Goal: Transaction & Acquisition: Purchase product/service

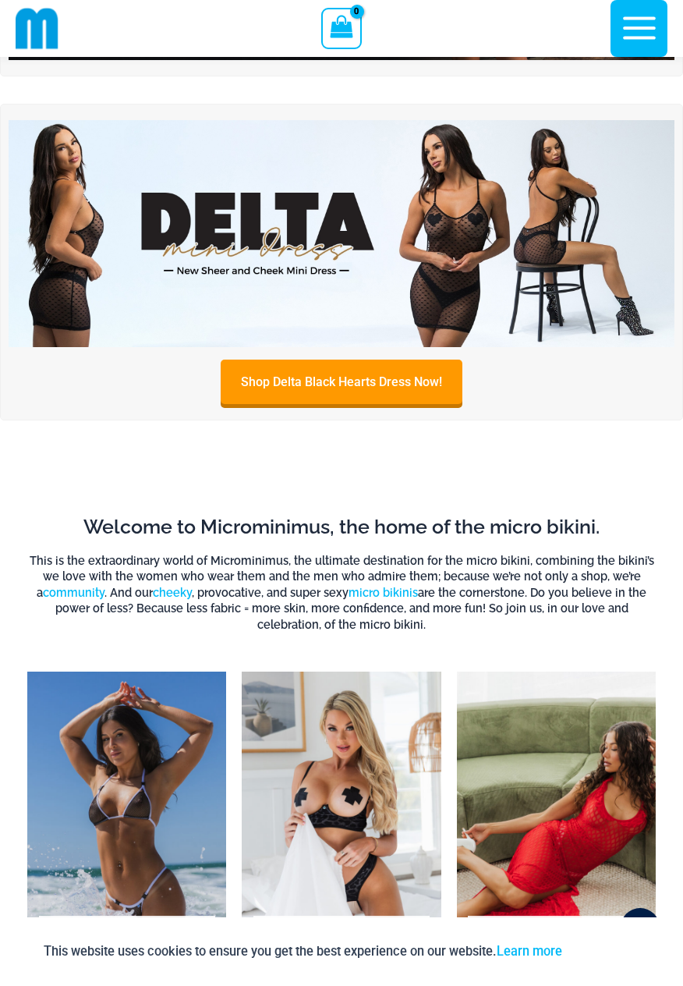
scroll to position [286, 0]
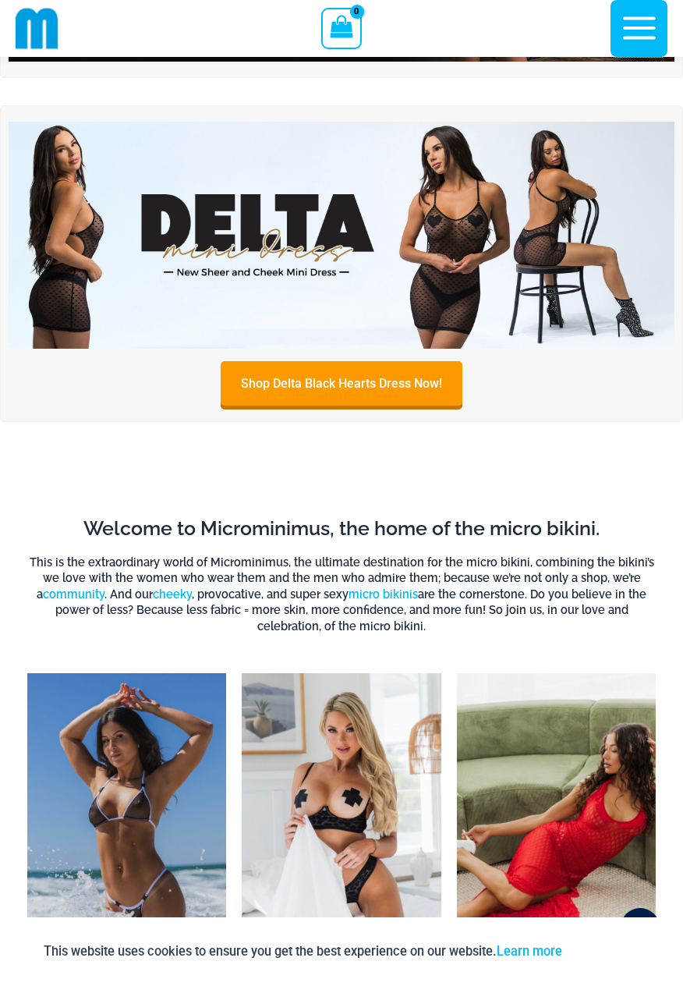
click at [654, 25] on icon "button" at bounding box center [639, 28] width 39 height 39
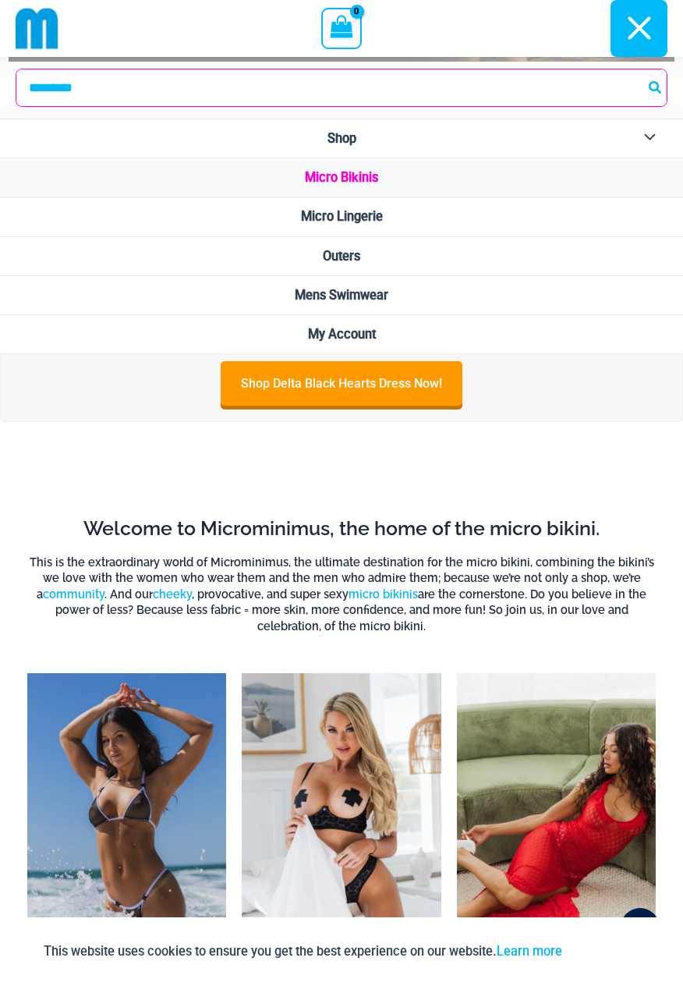
click at [565, 168] on link "Micro Bikinis" at bounding box center [341, 177] width 683 height 39
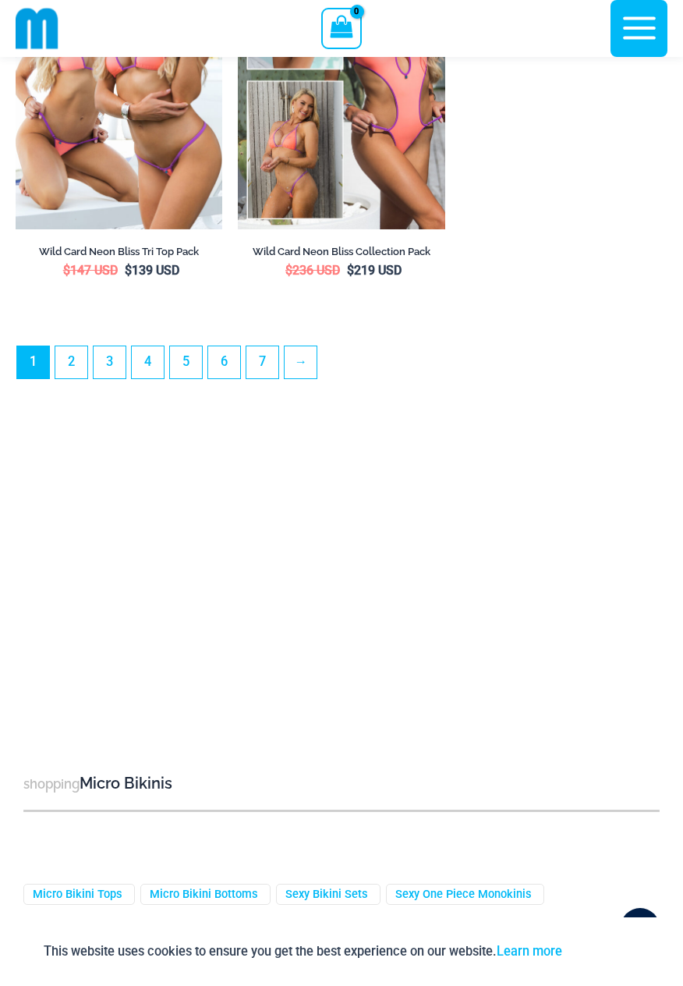
scroll to position [5077, 0]
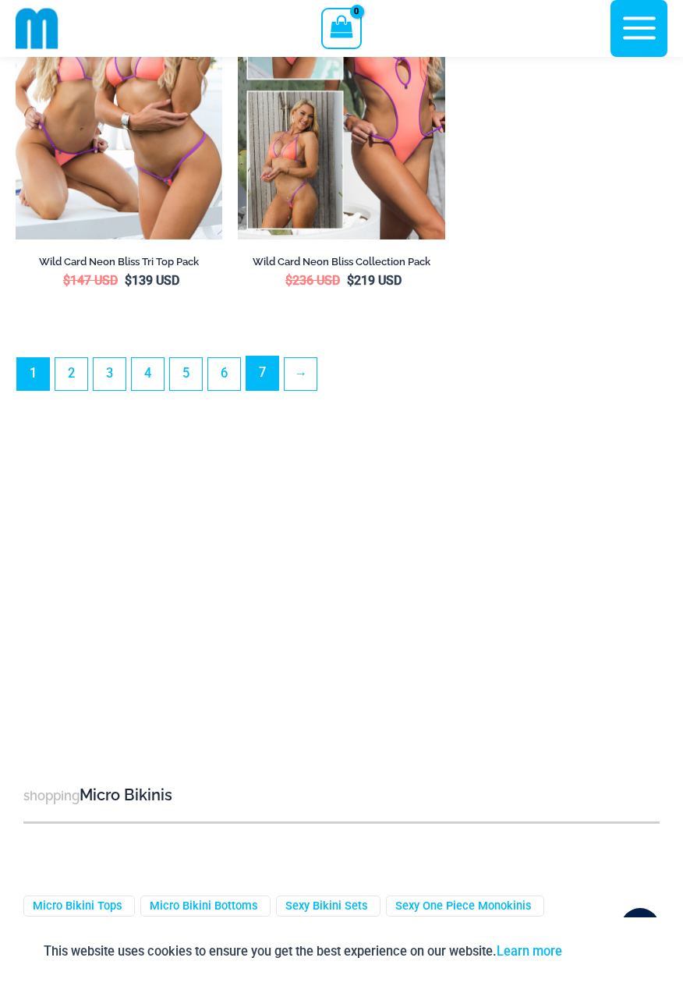
click at [257, 390] on link "7" at bounding box center [262, 373] width 32 height 34
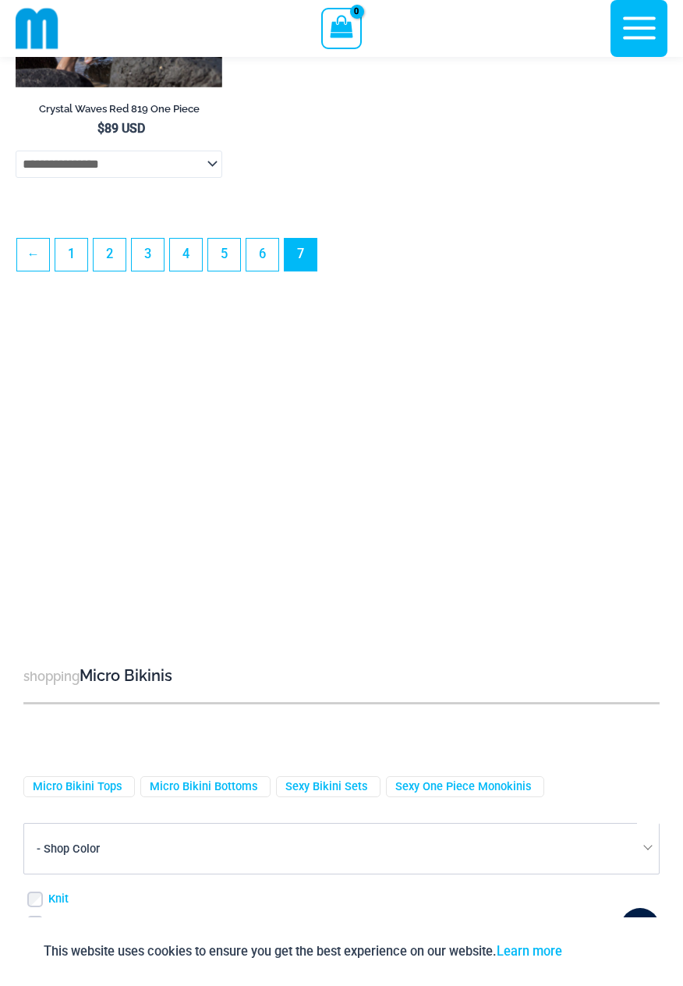
scroll to position [1288, 0]
